Goal: Transaction & Acquisition: Purchase product/service

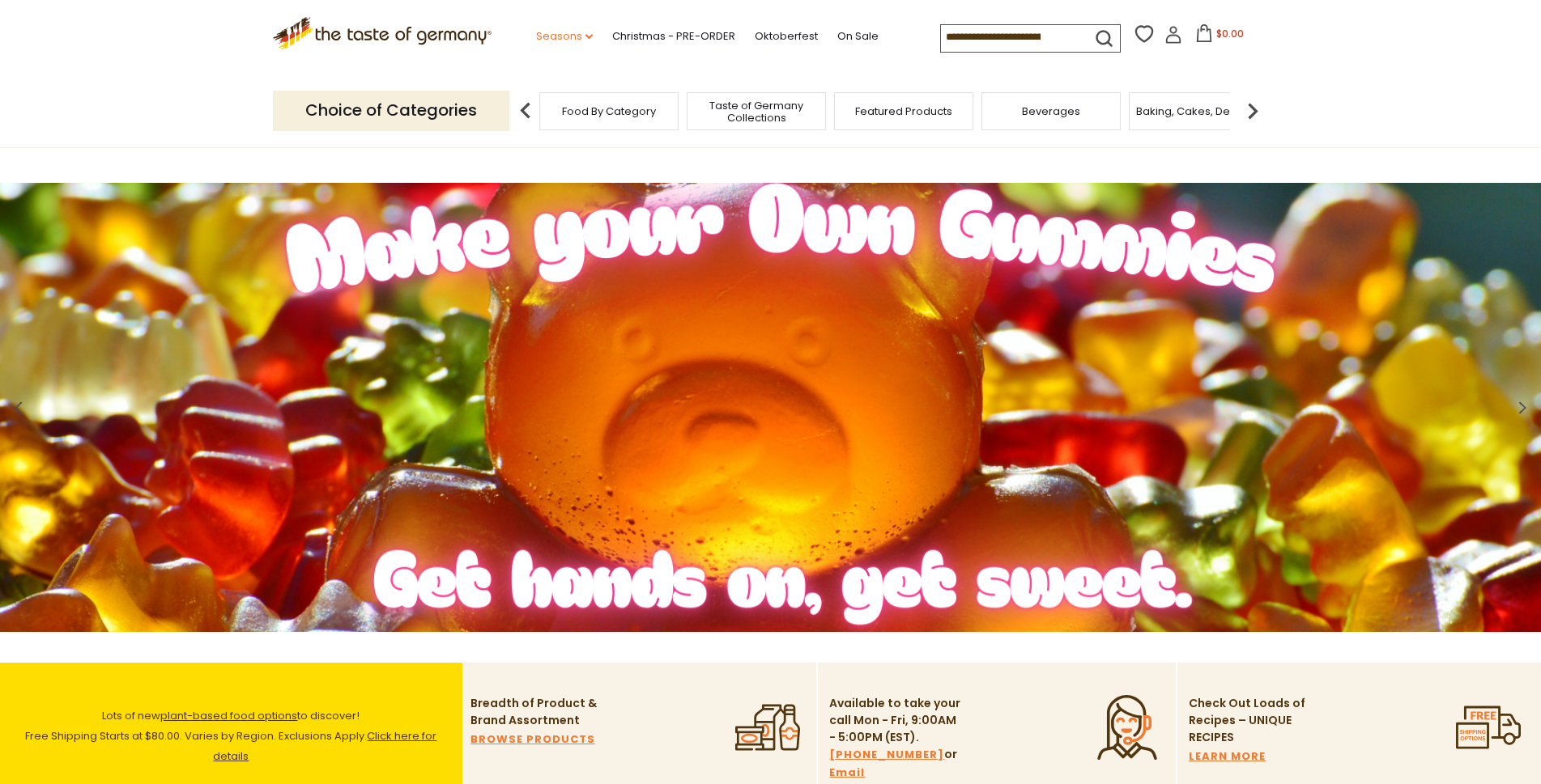
click at [586, 34] on icon "dropdown_arrow" at bounding box center [588, 37] width 7 height 6
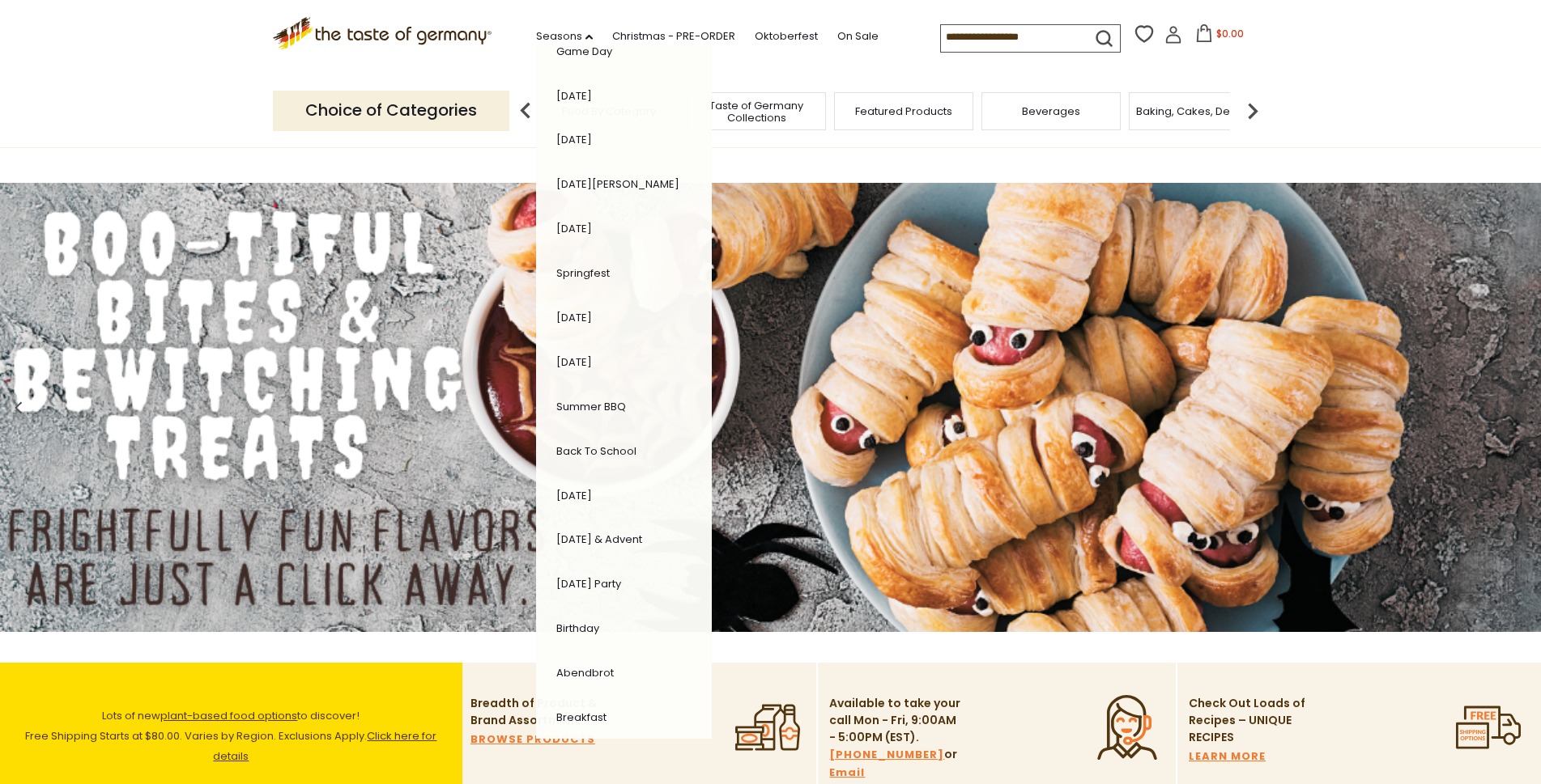
scroll to position [135, 0]
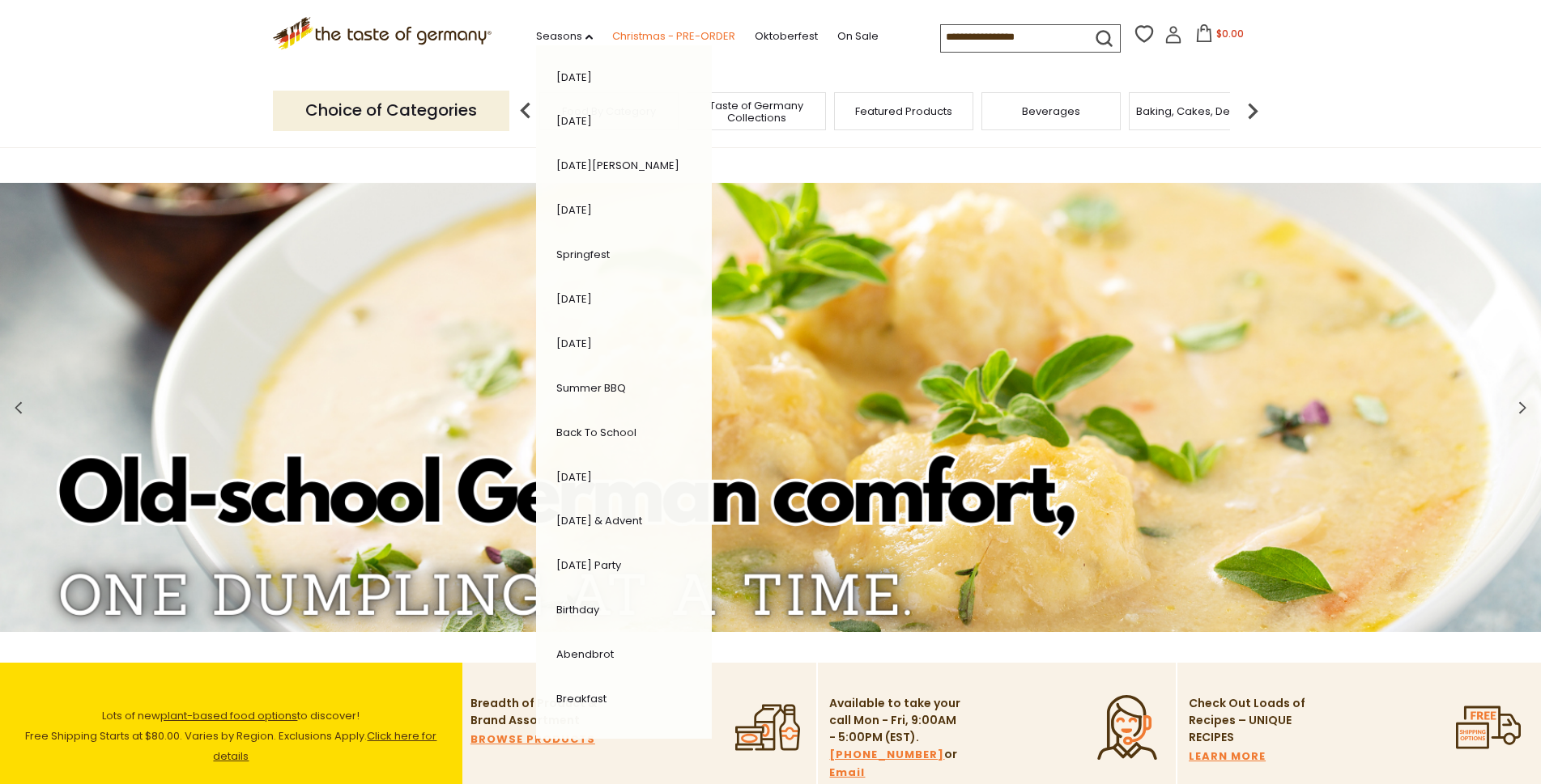
click at [646, 31] on link "Christmas - PRE-ORDER" at bounding box center [673, 36] width 123 height 18
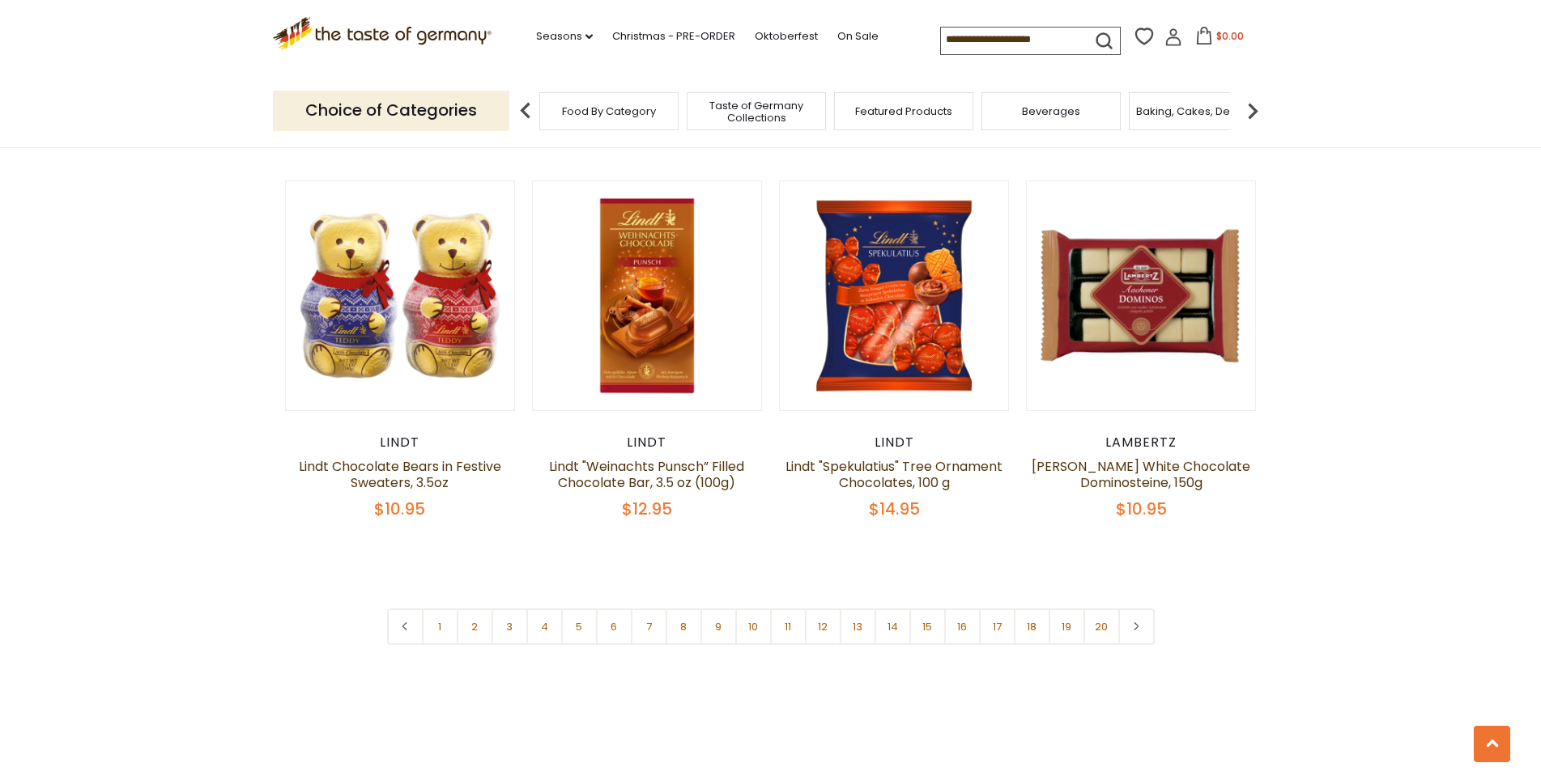
scroll to position [3778, 0]
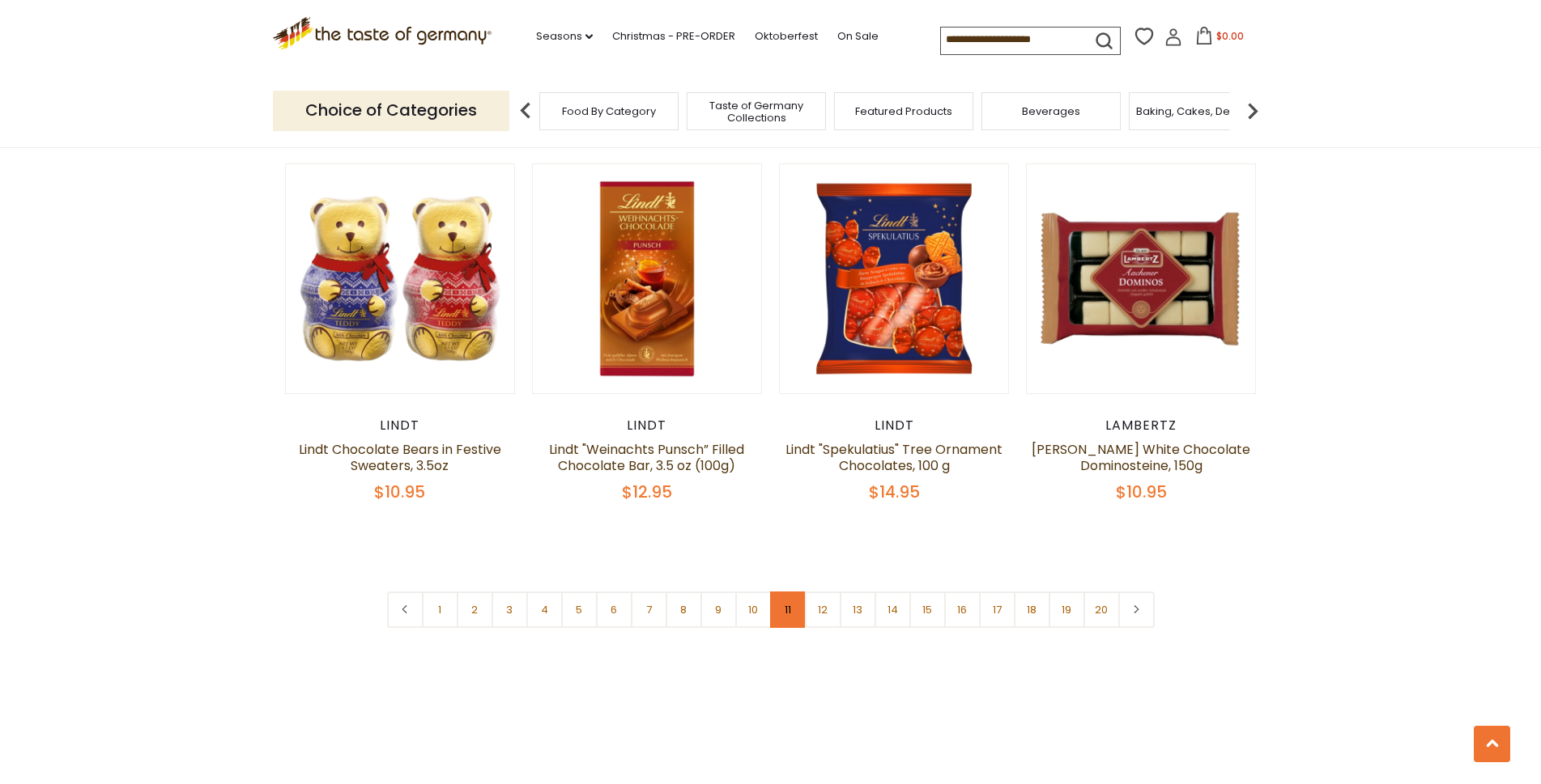
click at [792, 591] on link "11" at bounding box center [787, 609] width 36 height 36
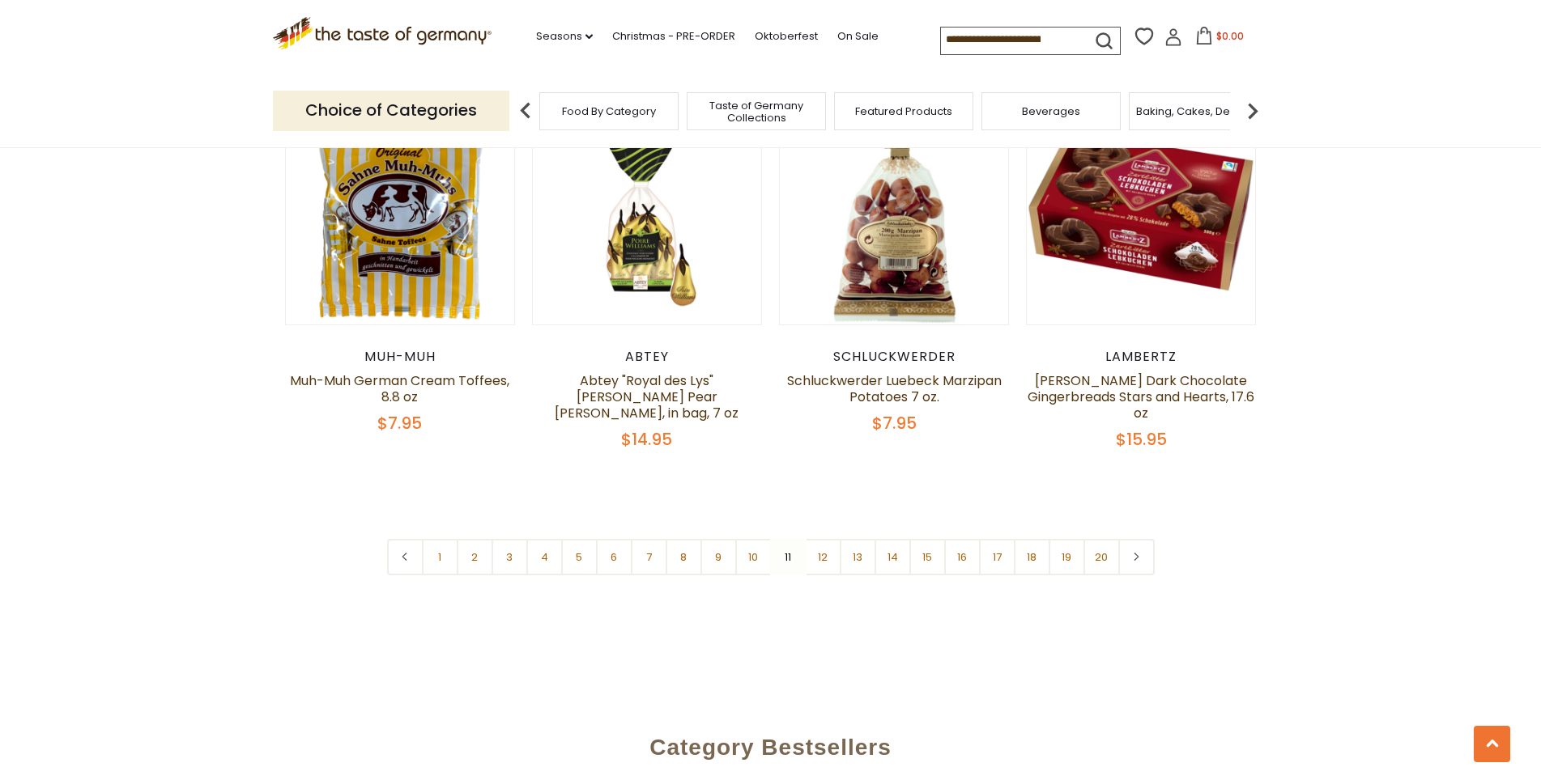
scroll to position [3863, 0]
click at [829, 541] on link "12" at bounding box center [823, 557] width 36 height 36
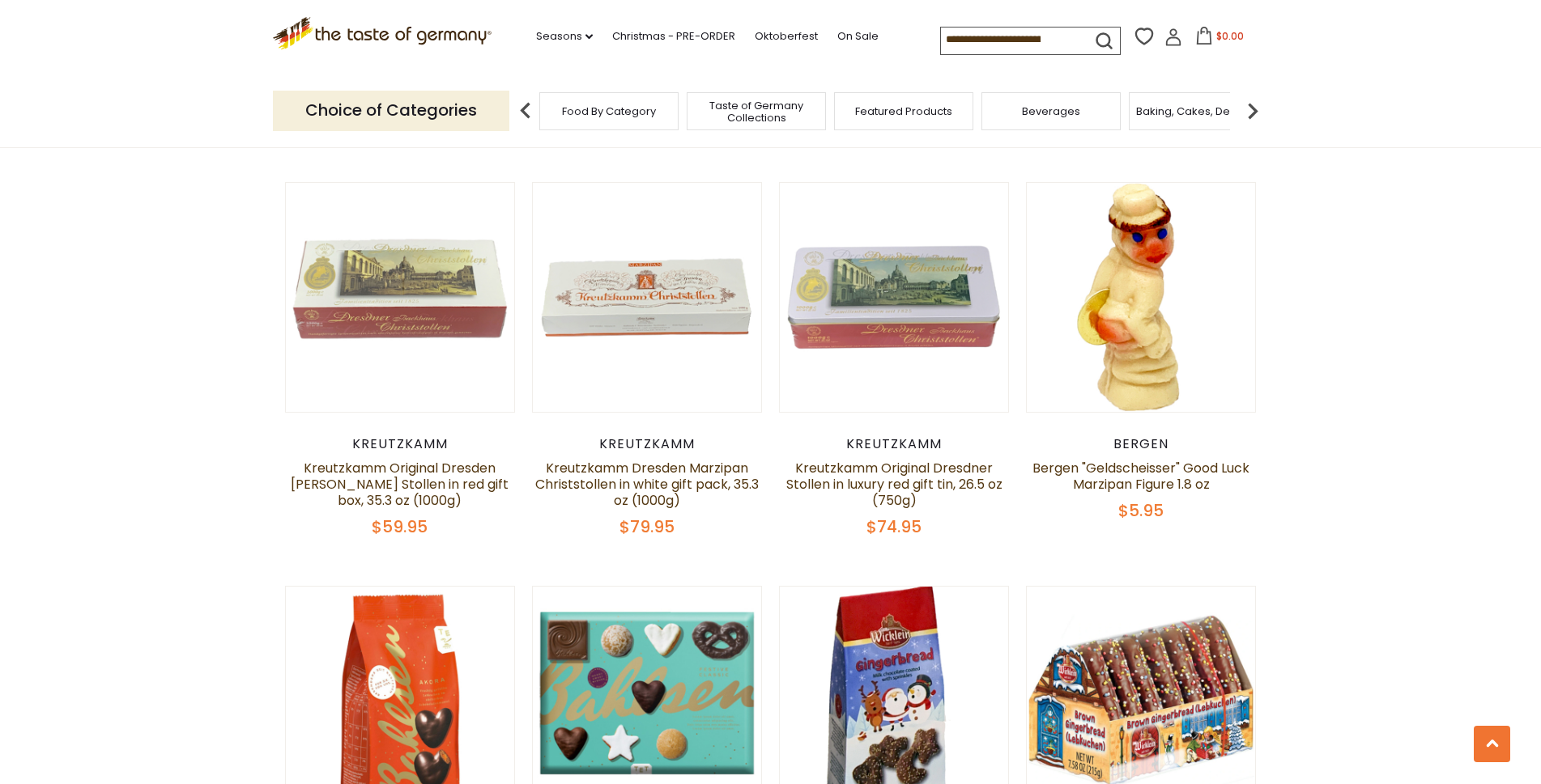
scroll to position [1384, 0]
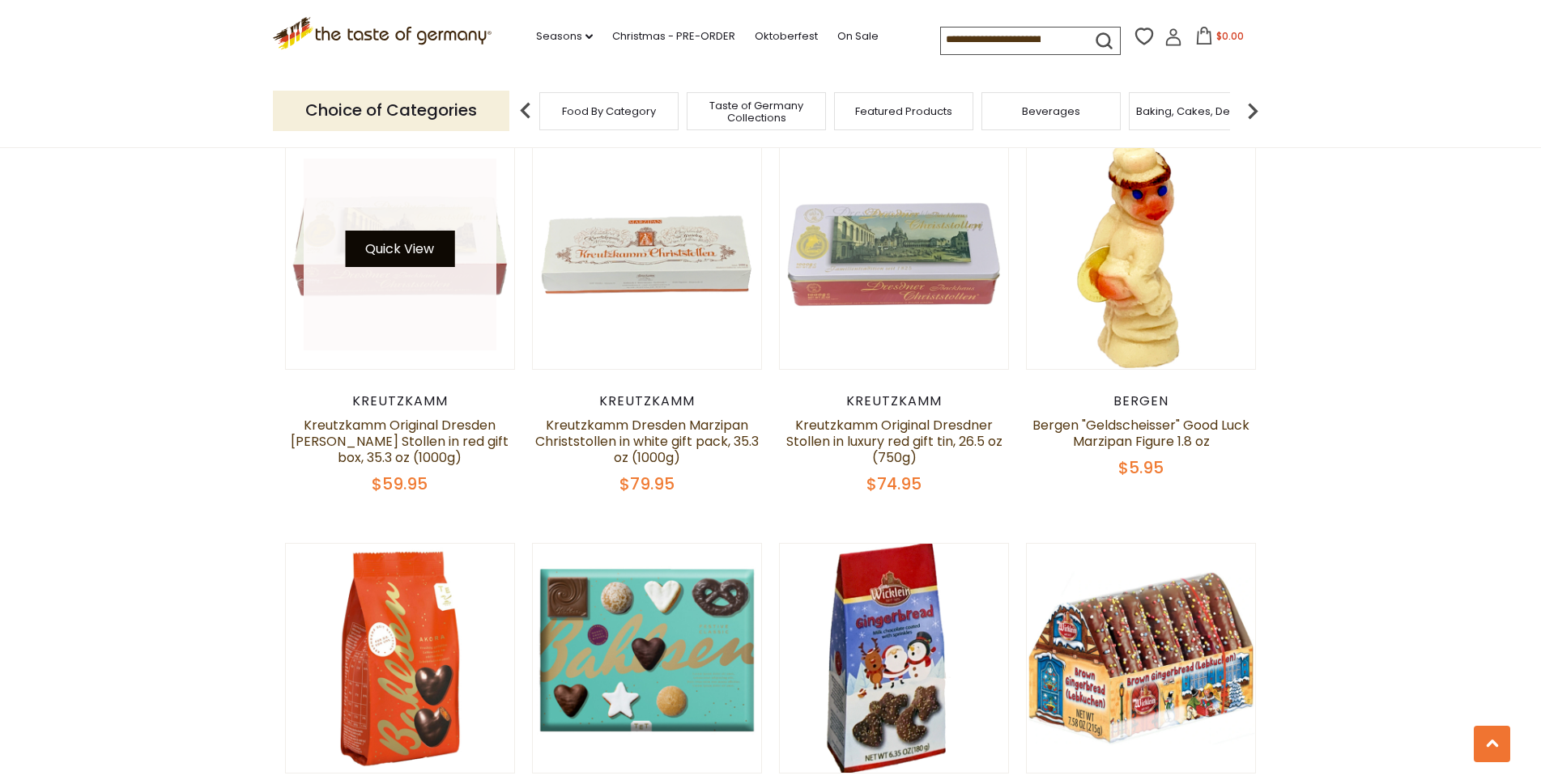
click at [405, 262] on button "Quick View" at bounding box center [399, 248] width 109 height 36
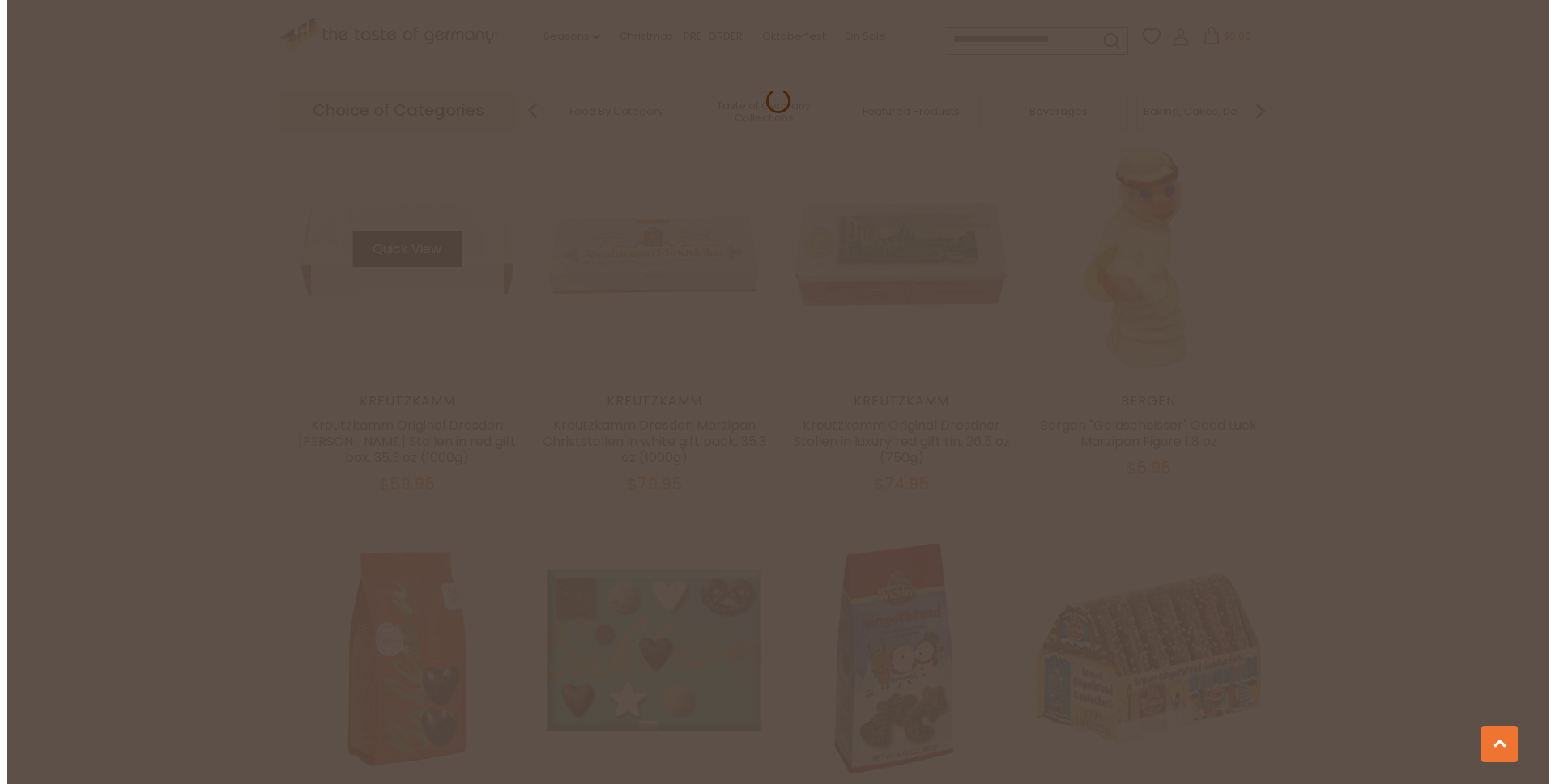
scroll to position [1388, 0]
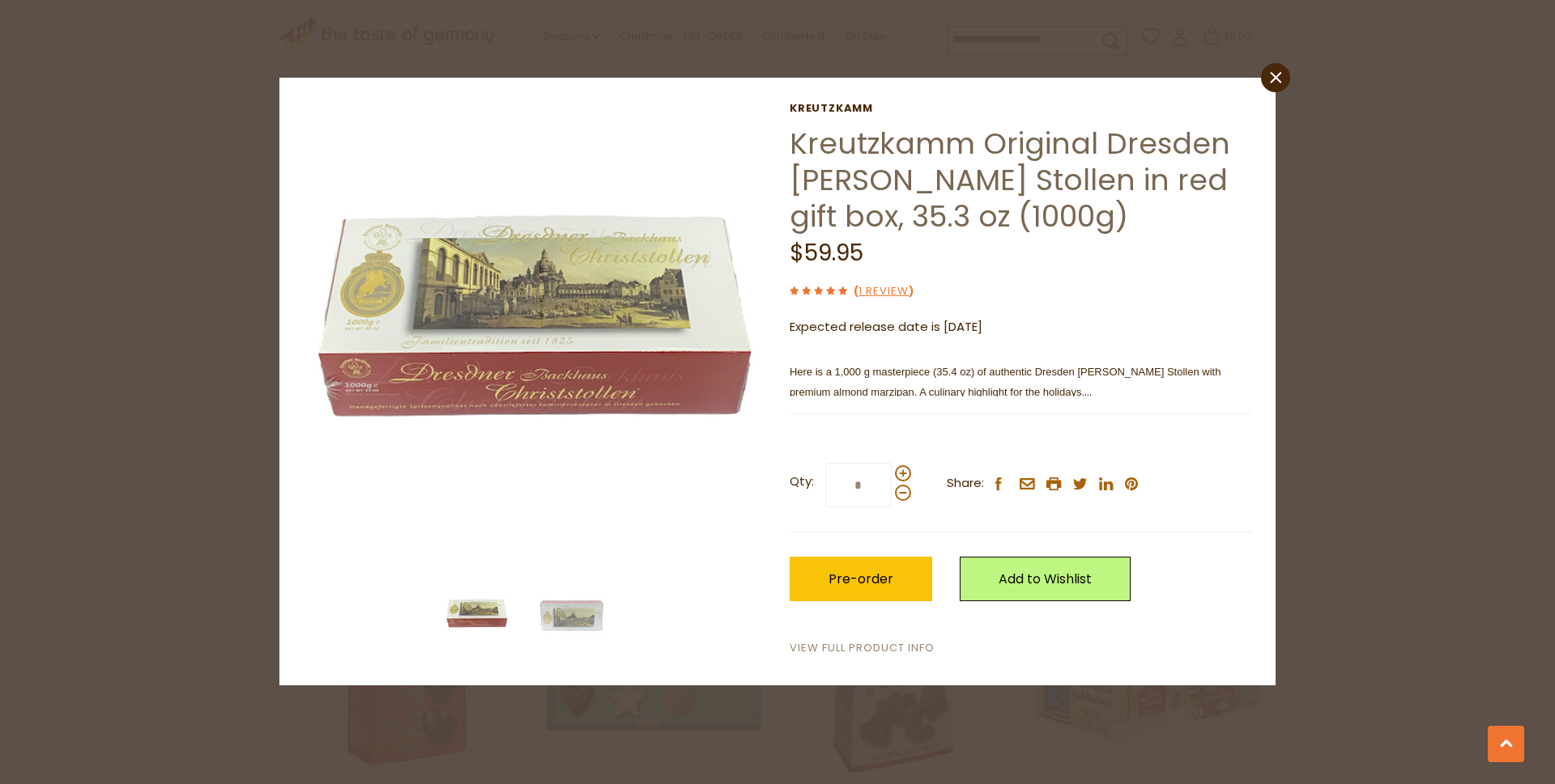
click at [877, 648] on link "View Full Product Info" at bounding box center [861, 648] width 145 height 17
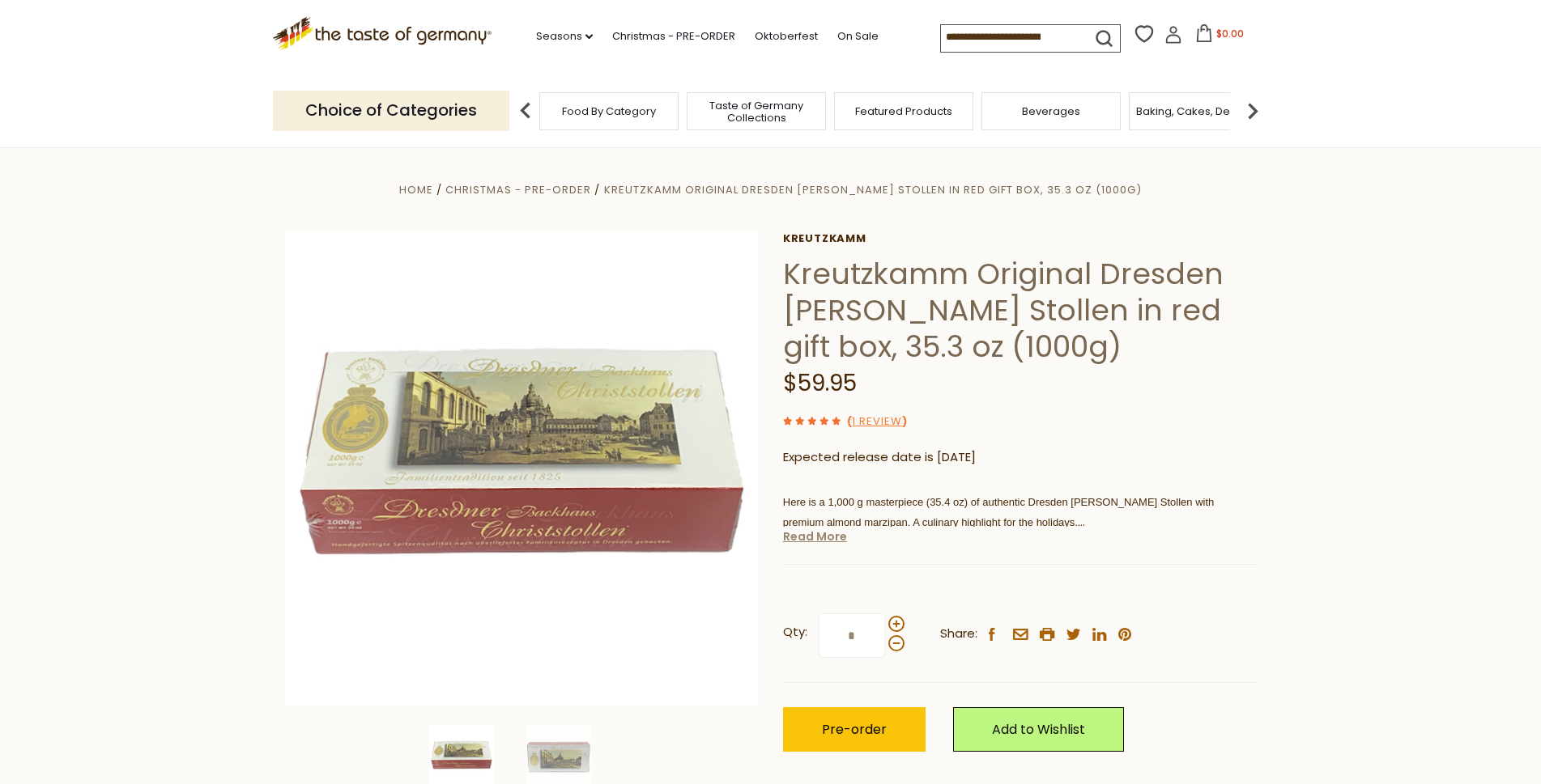
click at [826, 542] on link "Read More" at bounding box center [815, 536] width 64 height 16
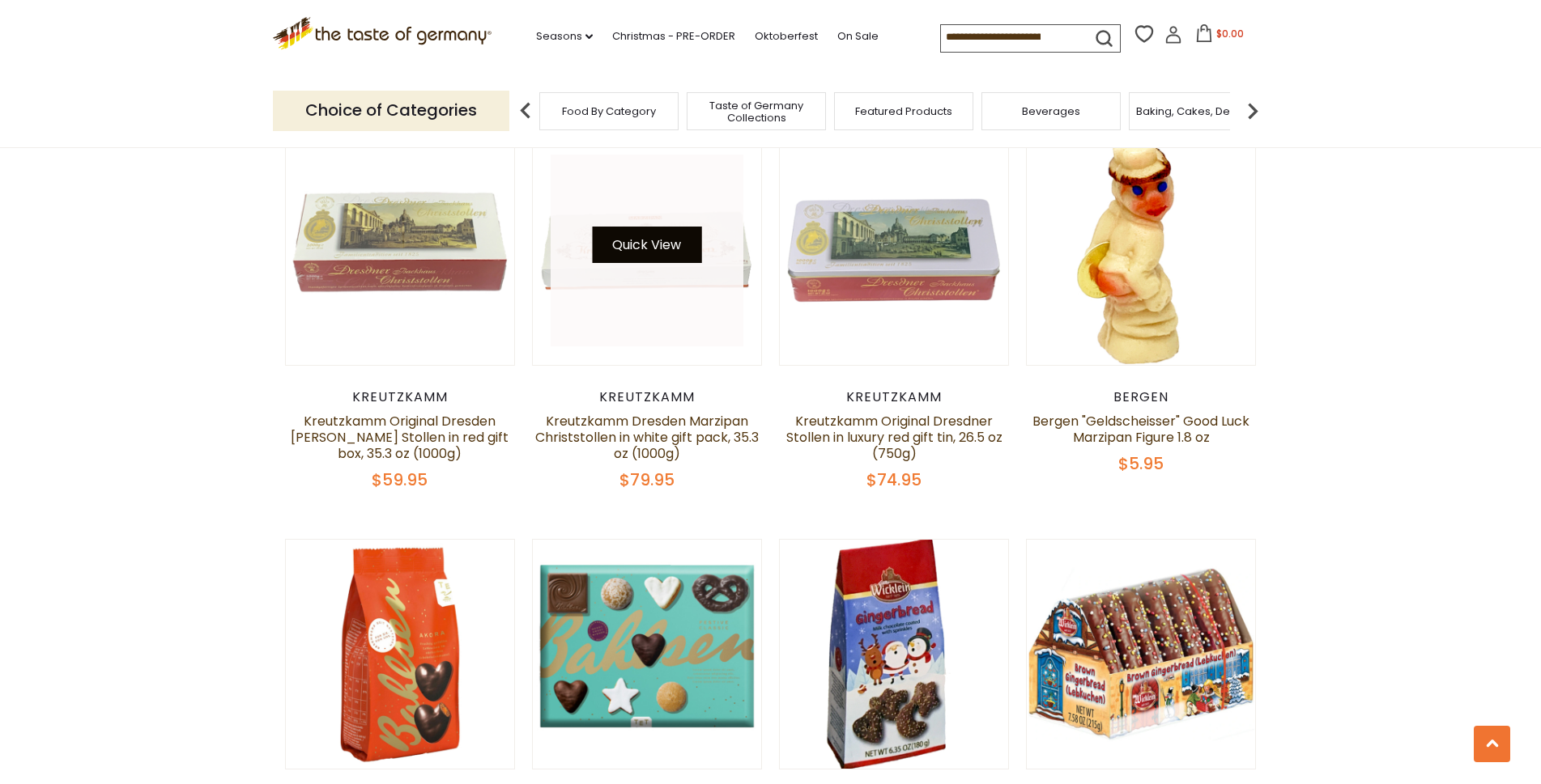
click at [658, 243] on button "Quick View" at bounding box center [646, 244] width 109 height 36
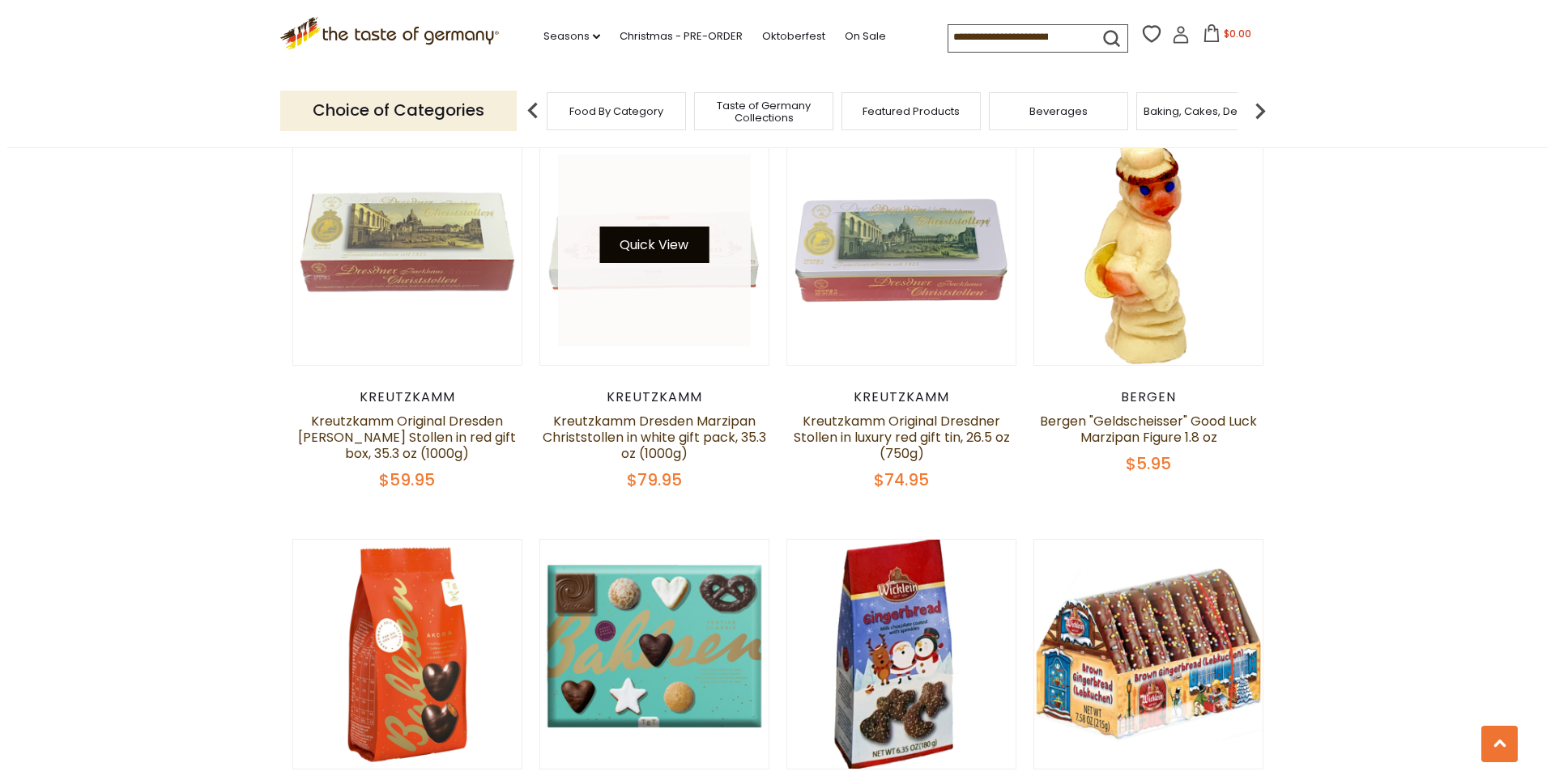
scroll to position [1392, 0]
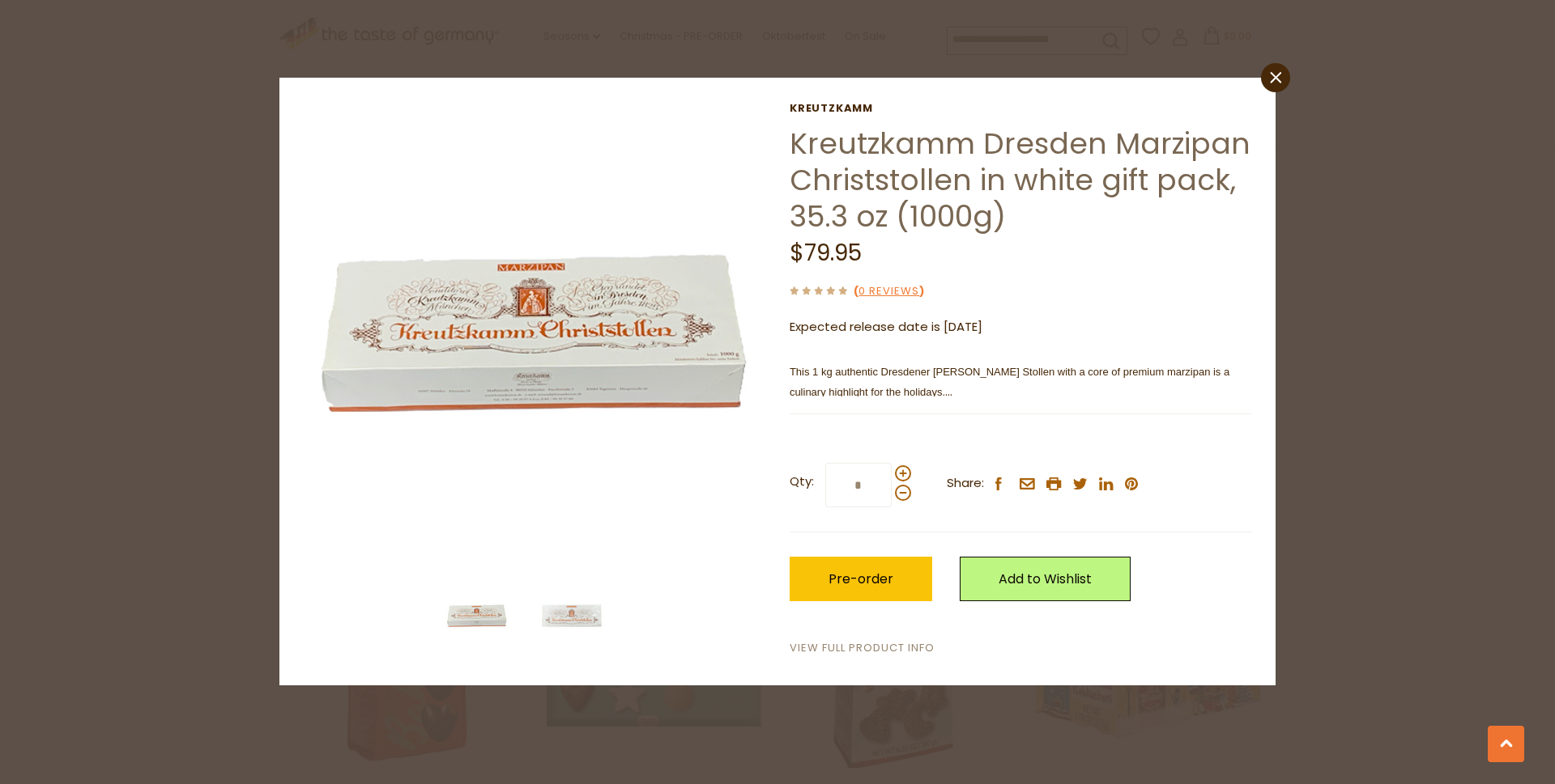
click at [857, 653] on link "View Full Product Info" at bounding box center [861, 648] width 145 height 17
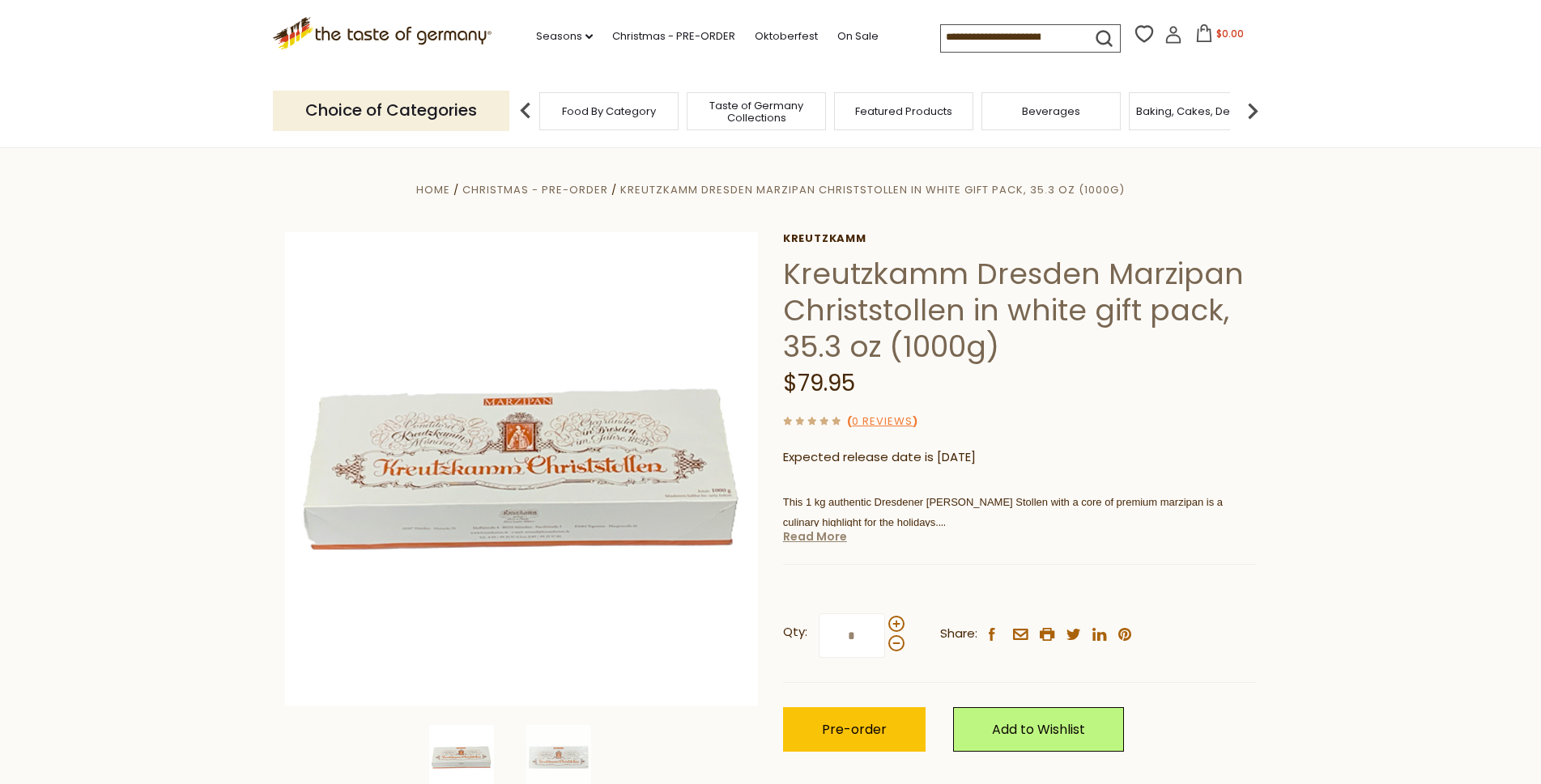
click at [811, 541] on link "Read More" at bounding box center [815, 536] width 64 height 16
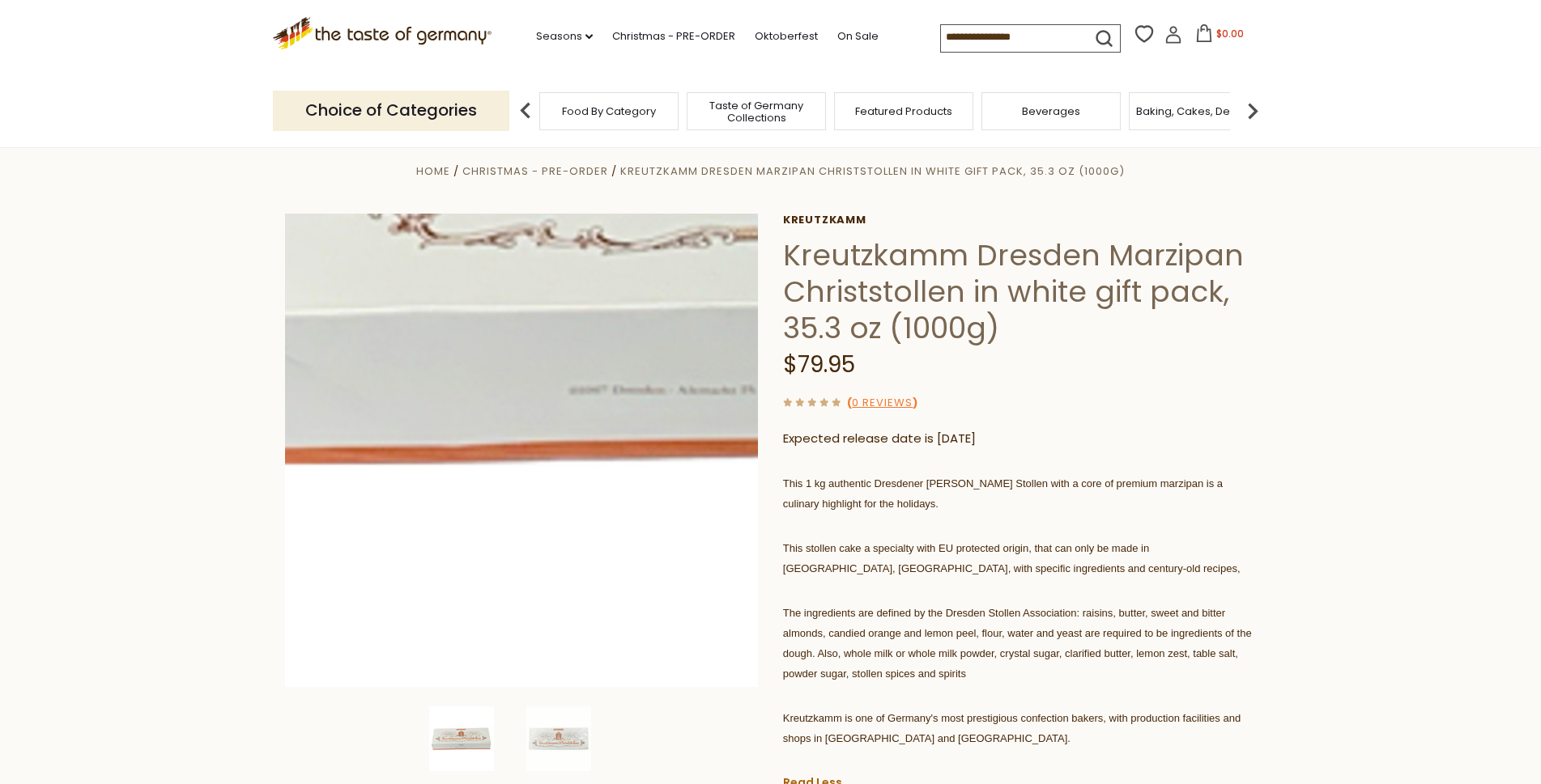
scroll to position [18, 0]
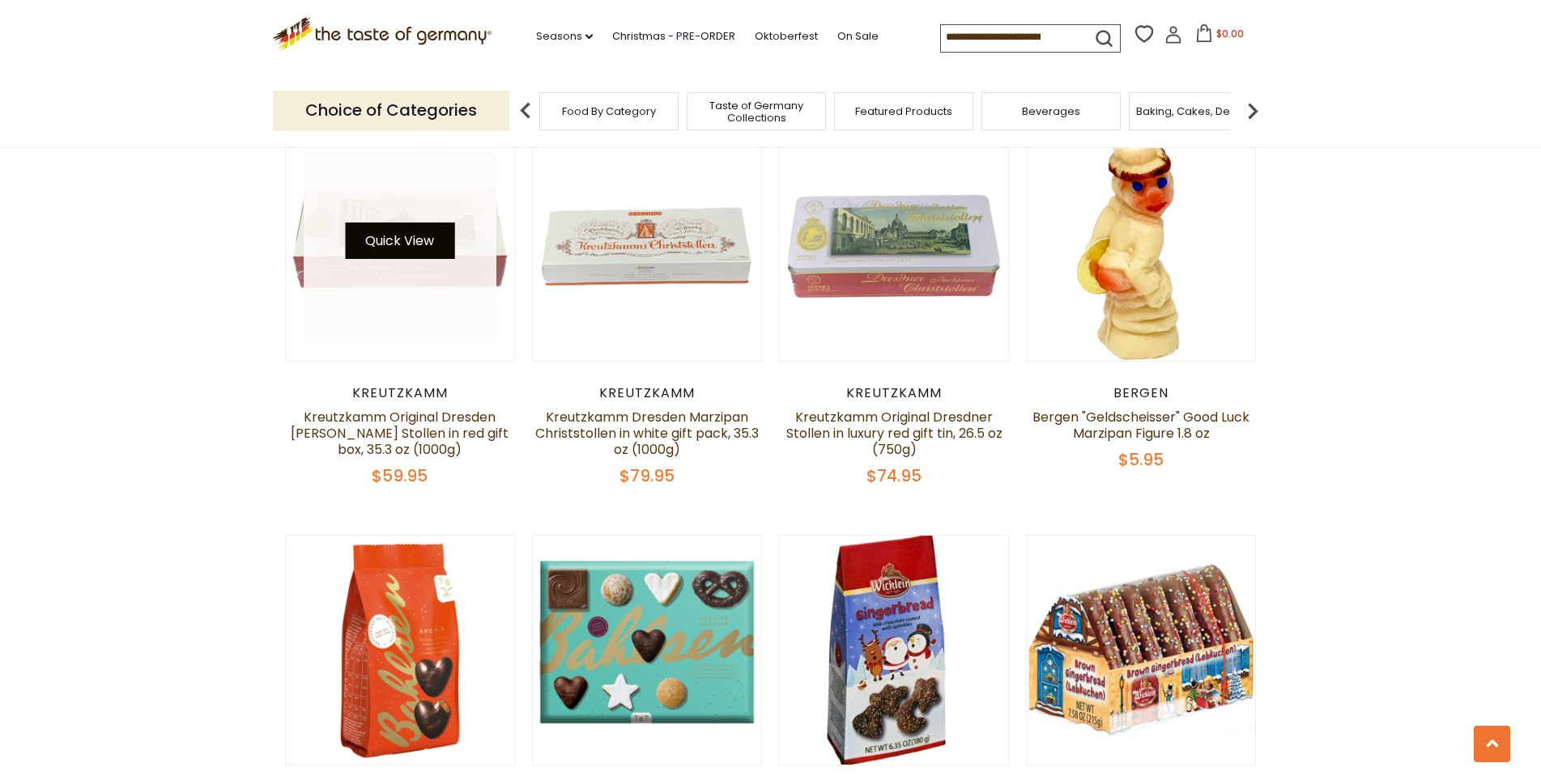
click at [412, 235] on button "Quick View" at bounding box center [399, 240] width 109 height 36
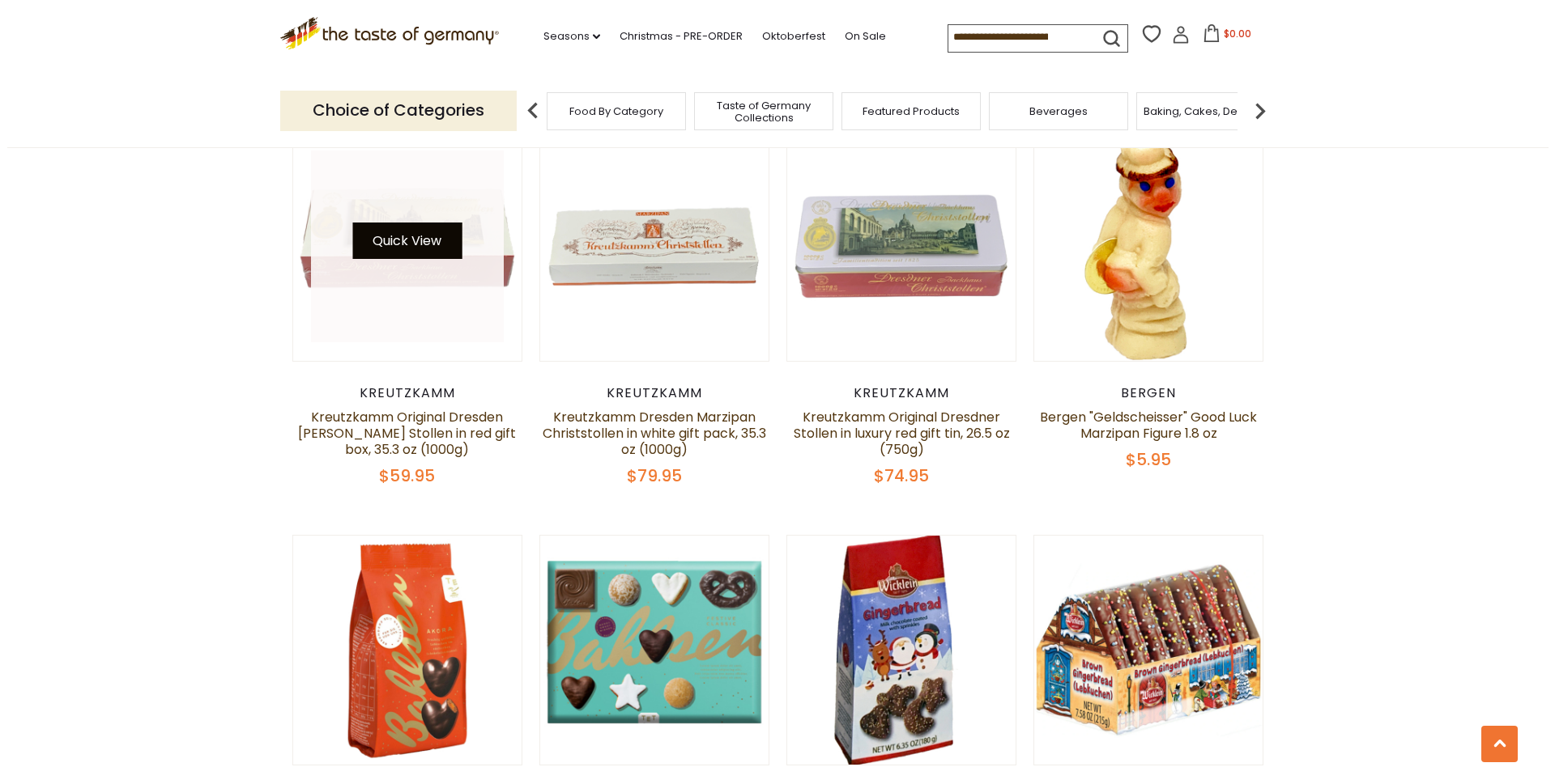
scroll to position [1396, 0]
